Goal: Task Accomplishment & Management: Use online tool/utility

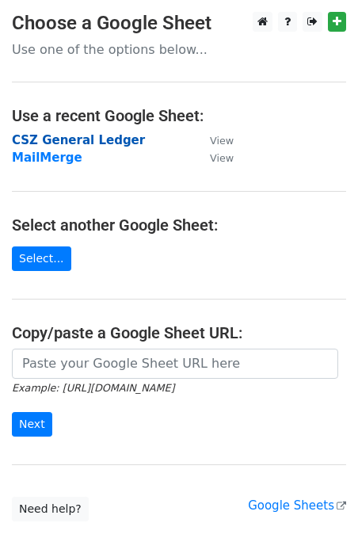
click at [82, 139] on strong "CSZ General Ledger" at bounding box center [78, 140] width 133 height 14
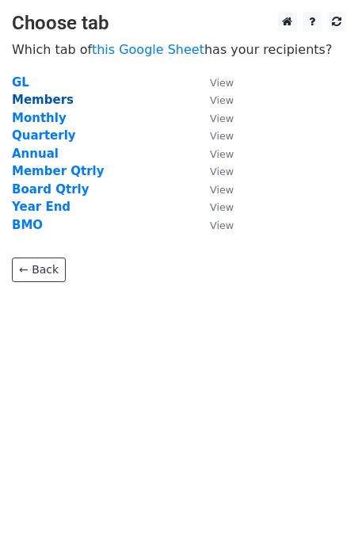
click at [41, 100] on strong "Members" at bounding box center [43, 100] width 62 height 14
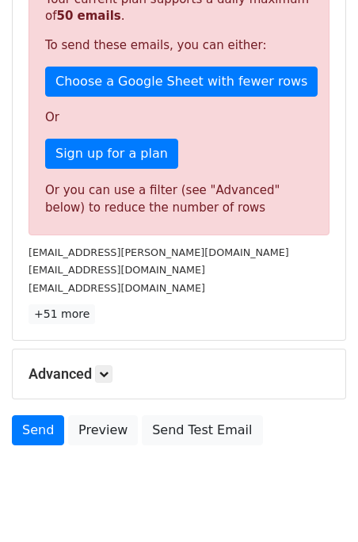
scroll to position [375, 0]
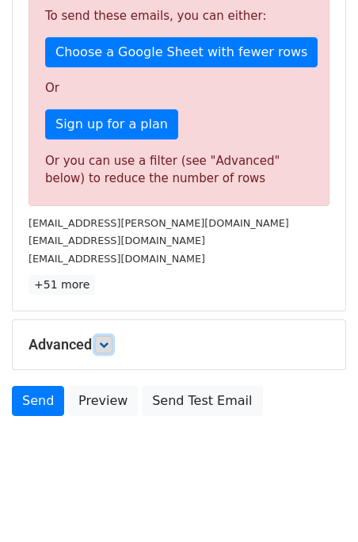
click at [107, 337] on link at bounding box center [103, 344] width 17 height 17
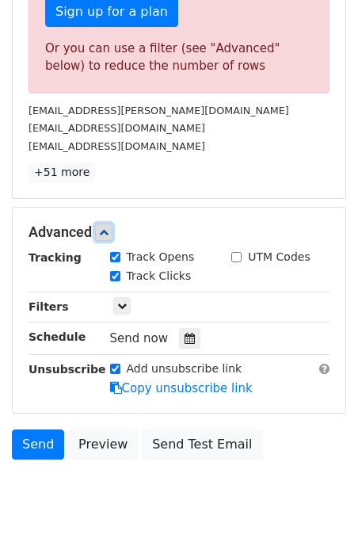
scroll to position [538, 0]
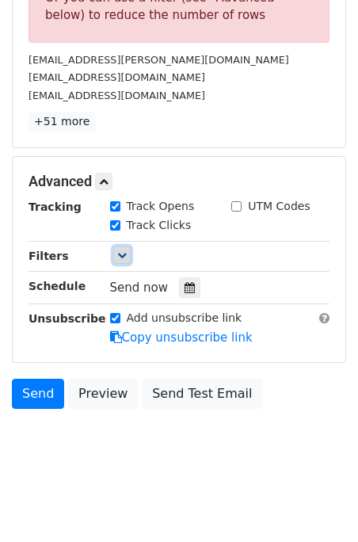
click at [121, 258] on icon at bounding box center [122, 255] width 10 height 10
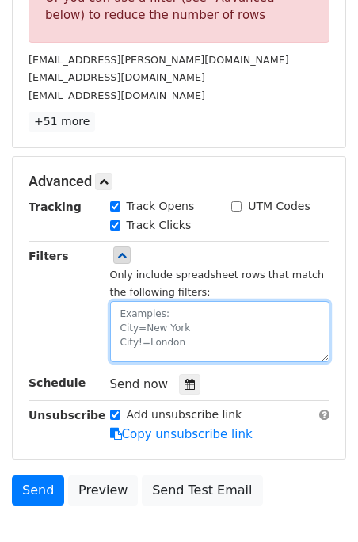
click at [236, 325] on textarea at bounding box center [220, 331] width 220 height 61
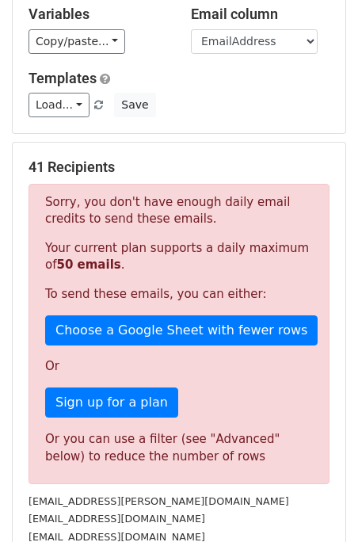
scroll to position [78, 0]
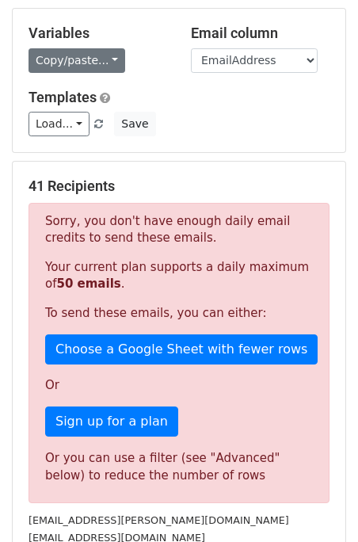
type textarea "OptOut=N"
click at [90, 63] on link "Copy/paste..." at bounding box center [77, 60] width 97 height 25
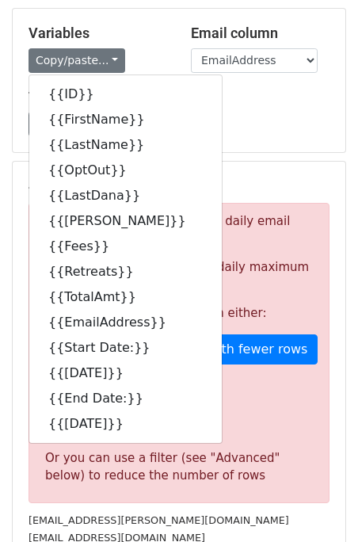
click at [154, 50] on div "Copy/paste... {{ID}} {{FirstName}} {{LastName}} {{OptOut}} {{LastDana}} {{Dana}…" at bounding box center [98, 60] width 139 height 25
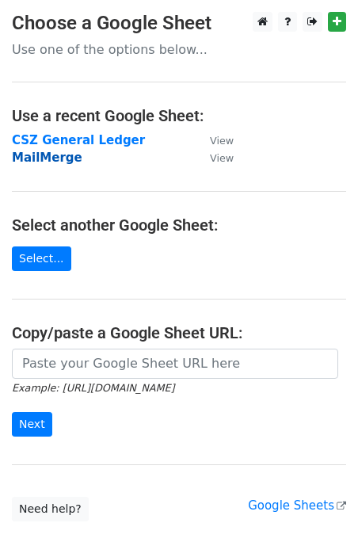
click at [44, 158] on strong "MailMerge" at bounding box center [47, 157] width 70 height 14
click at [51, 161] on strong "MailMerge" at bounding box center [47, 157] width 70 height 14
click at [56, 159] on strong "MailMerge" at bounding box center [47, 157] width 70 height 14
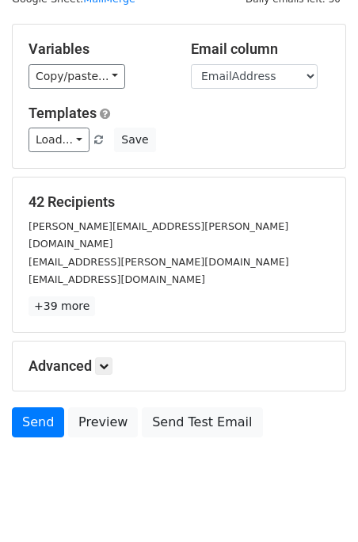
scroll to position [74, 0]
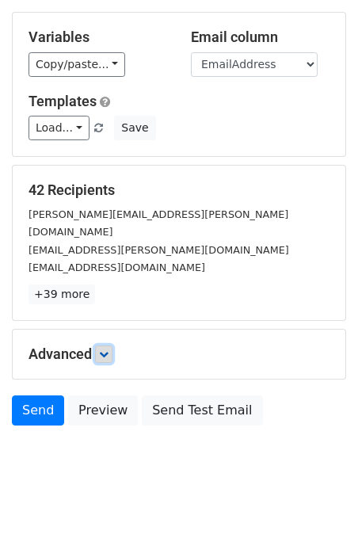
click at [104, 349] on icon at bounding box center [104, 354] width 10 height 10
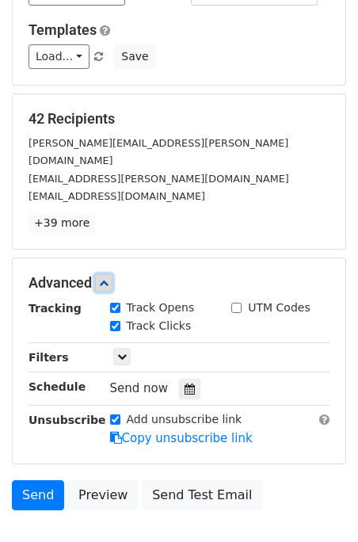
scroll to position [228, 0]
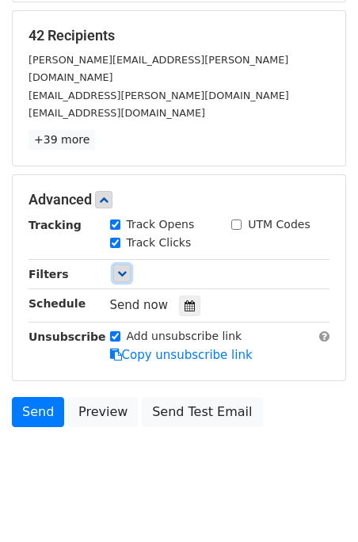
click at [124, 268] on icon at bounding box center [122, 273] width 10 height 10
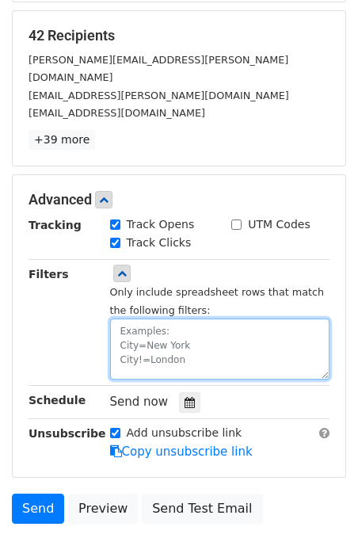
click at [136, 318] on textarea at bounding box center [220, 348] width 220 height 61
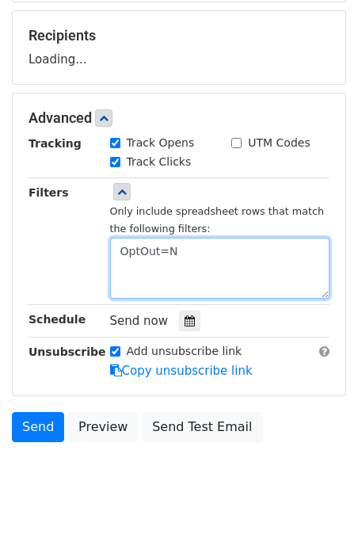
type textarea "OptOut=N"
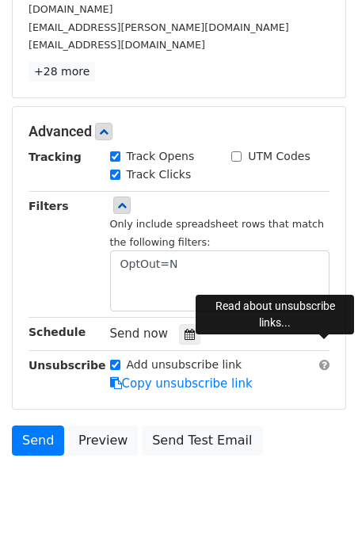
scroll to position [313, 0]
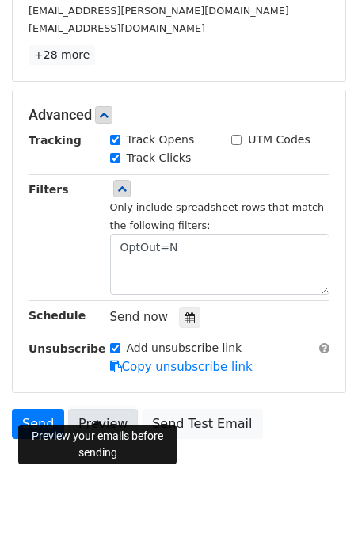
click at [92, 409] on link "Preview" at bounding box center [103, 424] width 70 height 30
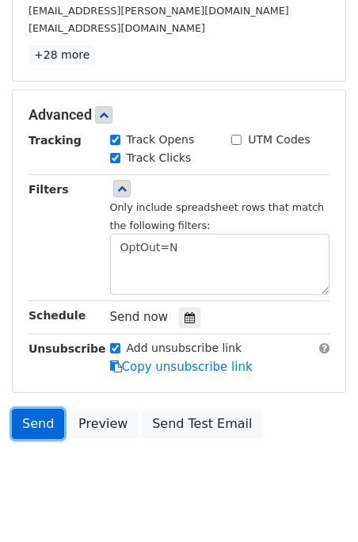
click at [32, 409] on link "Send" at bounding box center [38, 424] width 52 height 30
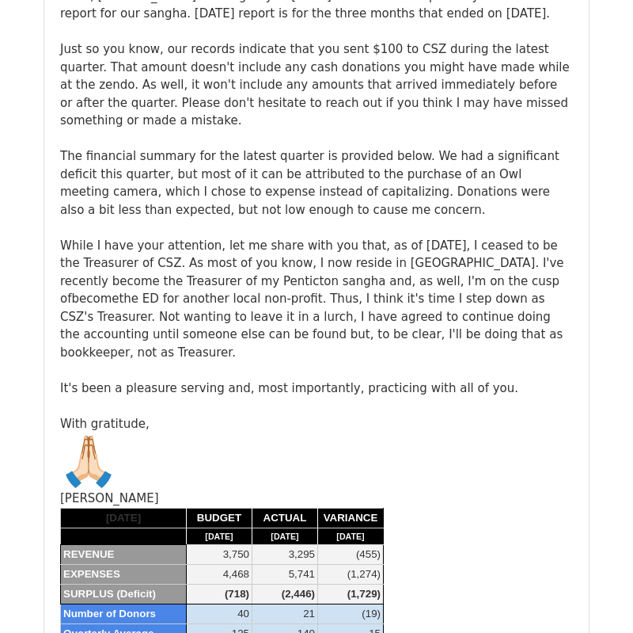
scroll to position [352, 0]
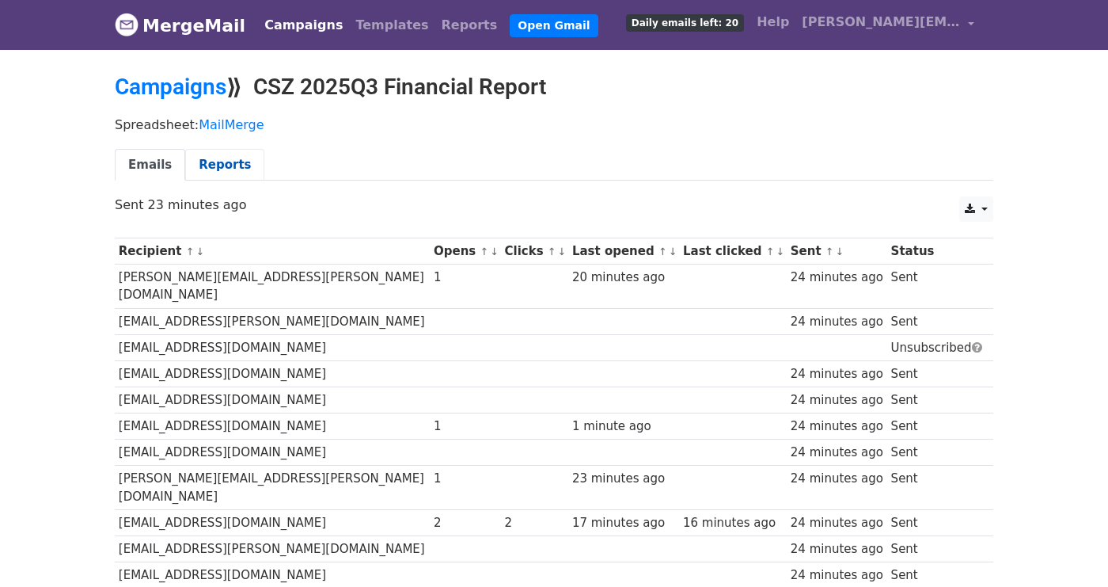
click at [224, 161] on link "Reports" at bounding box center [224, 165] width 79 height 32
